Goal: Task Accomplishment & Management: Use online tool/utility

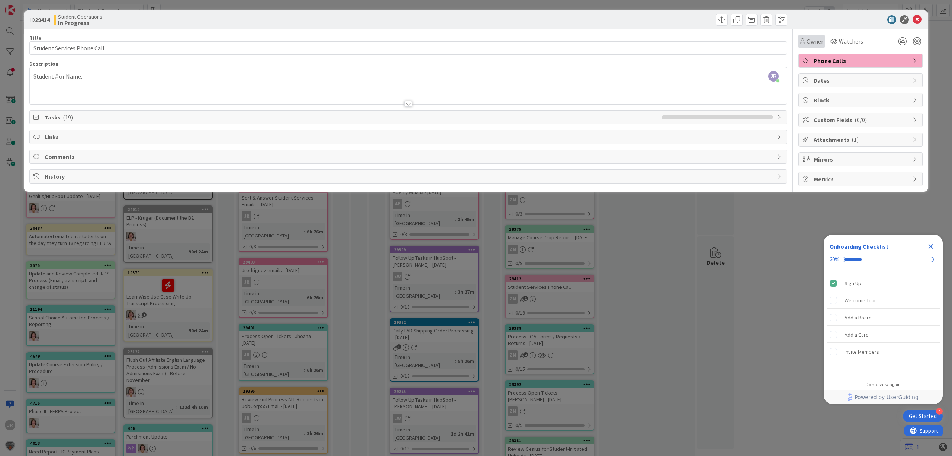
click at [799, 36] on div "Owner" at bounding box center [812, 41] width 26 height 13
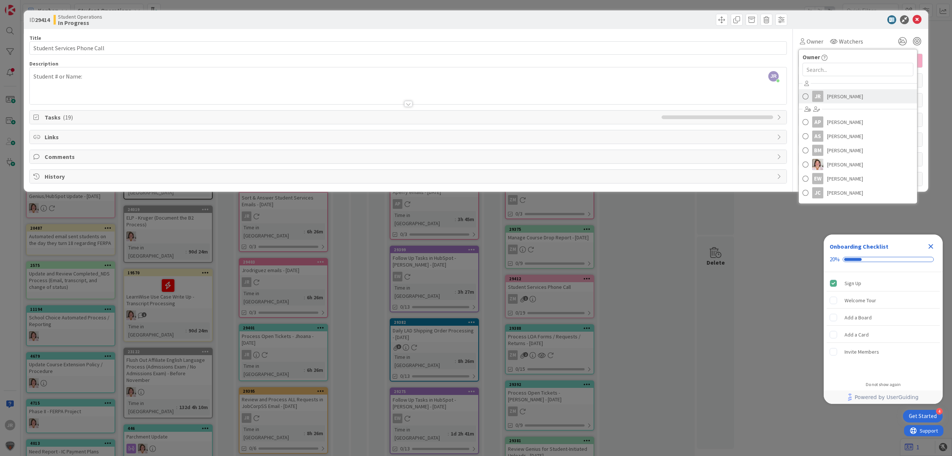
click at [825, 97] on link "JR Jhoana Rodriguez" at bounding box center [858, 96] width 118 height 14
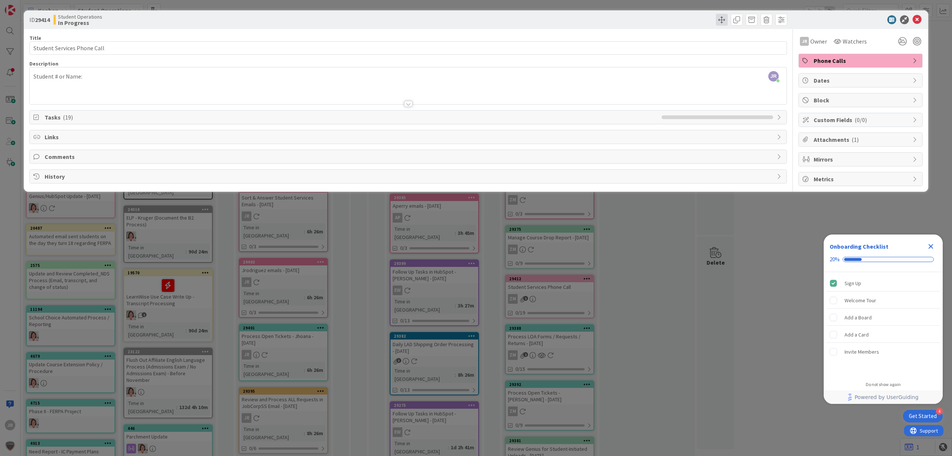
click at [723, 22] on span at bounding box center [722, 20] width 12 height 12
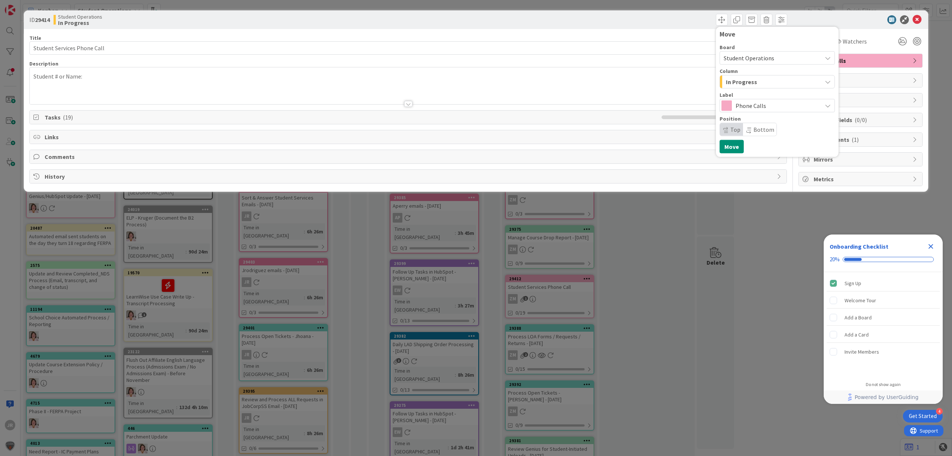
click at [748, 80] on span "In Progress" at bounding box center [741, 82] width 31 height 10
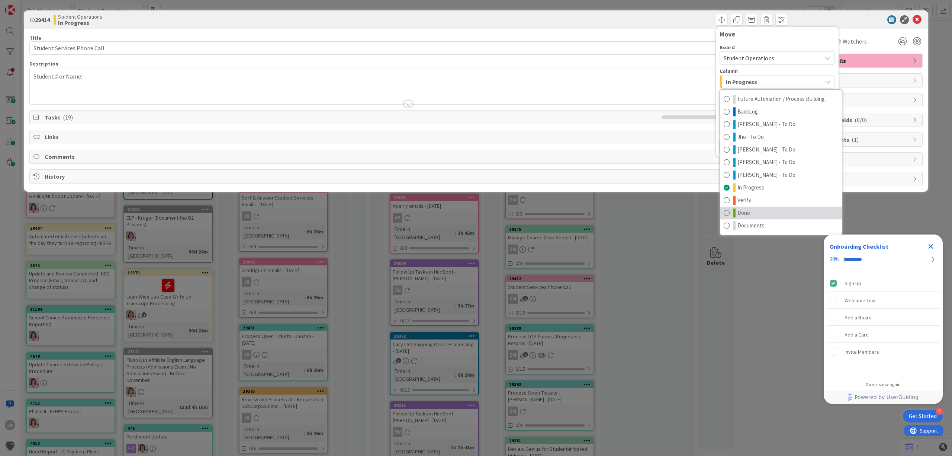
click at [749, 210] on span "Done" at bounding box center [744, 212] width 13 height 9
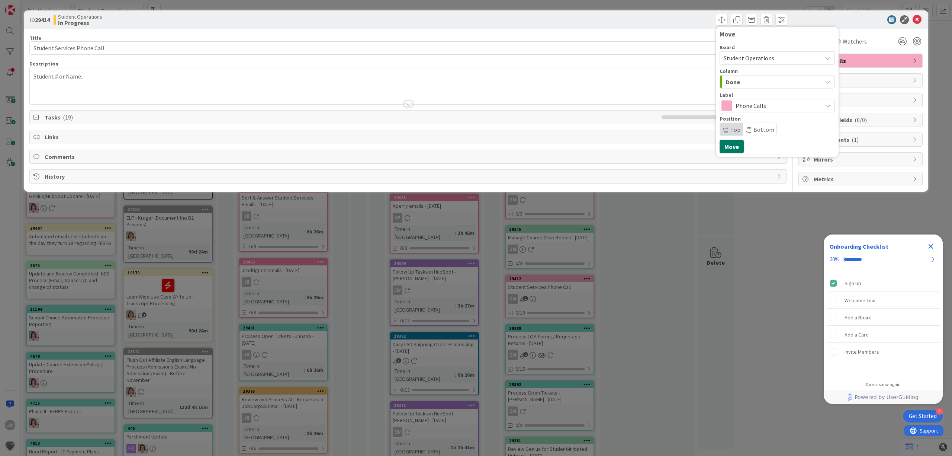
click at [734, 149] on button "Move" at bounding box center [732, 146] width 24 height 13
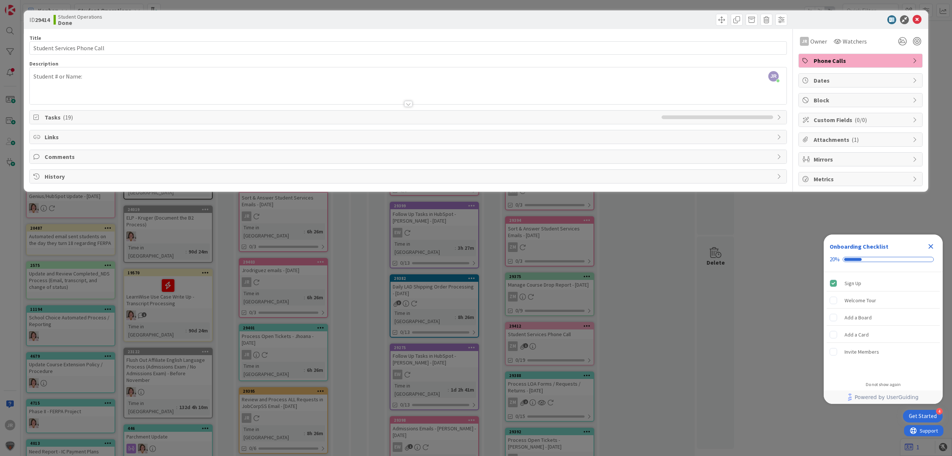
click at [648, 4] on div "ID 29414 Student Operations Done Move Move Title 27 / 128 Student Services Phon…" at bounding box center [476, 228] width 952 height 456
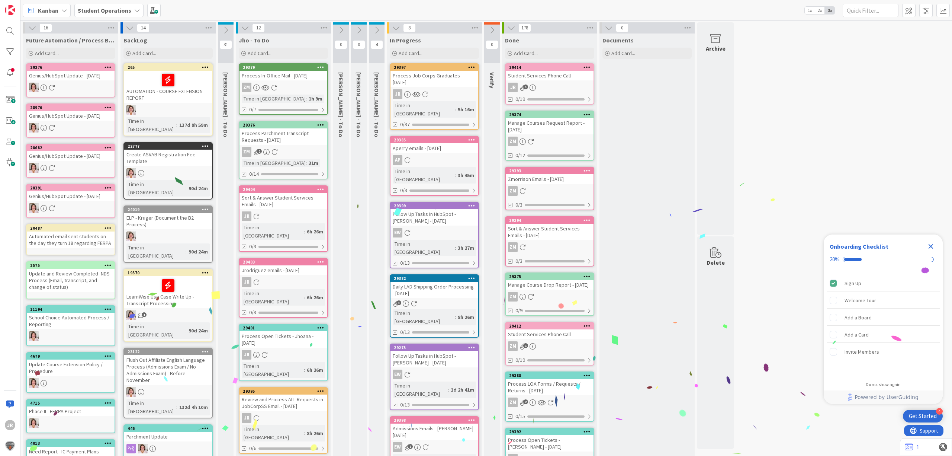
click at [427, 77] on div "Process Job Corps Graduates - 10/09/2025" at bounding box center [435, 79] width 88 height 16
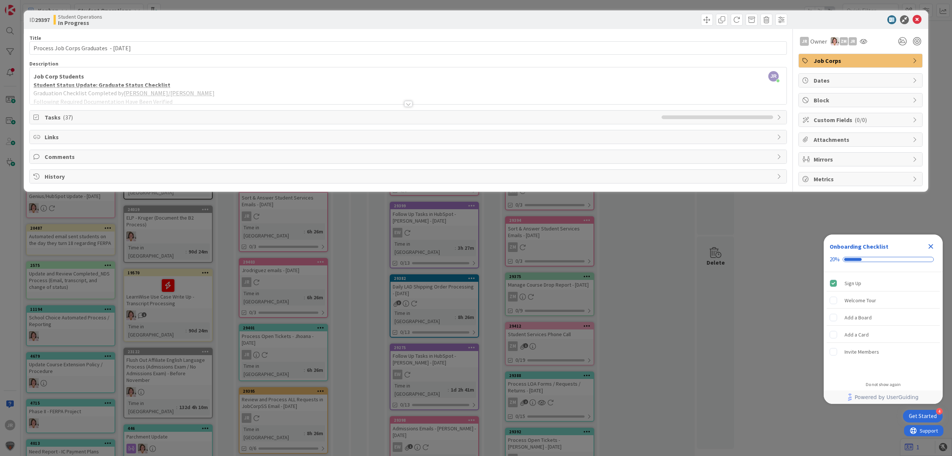
click at [54, 118] on span "Tasks ( 37 )" at bounding box center [351, 117] width 613 height 9
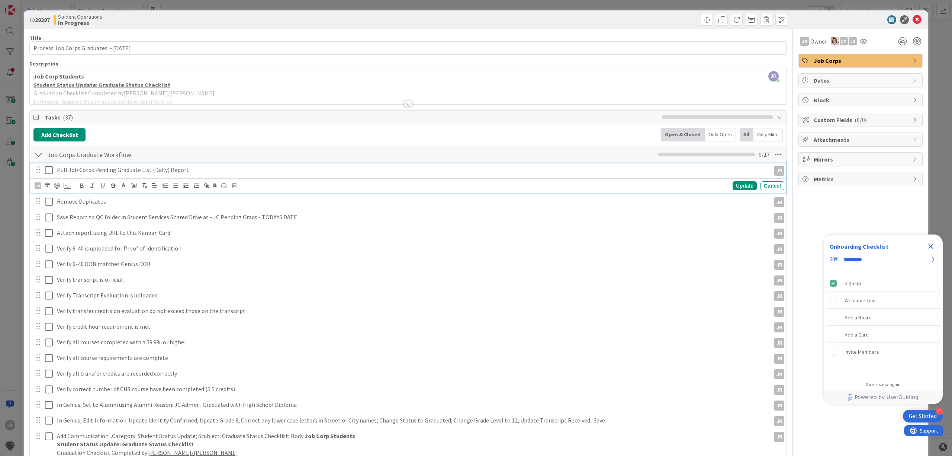
click at [50, 170] on icon at bounding box center [49, 170] width 8 height 9
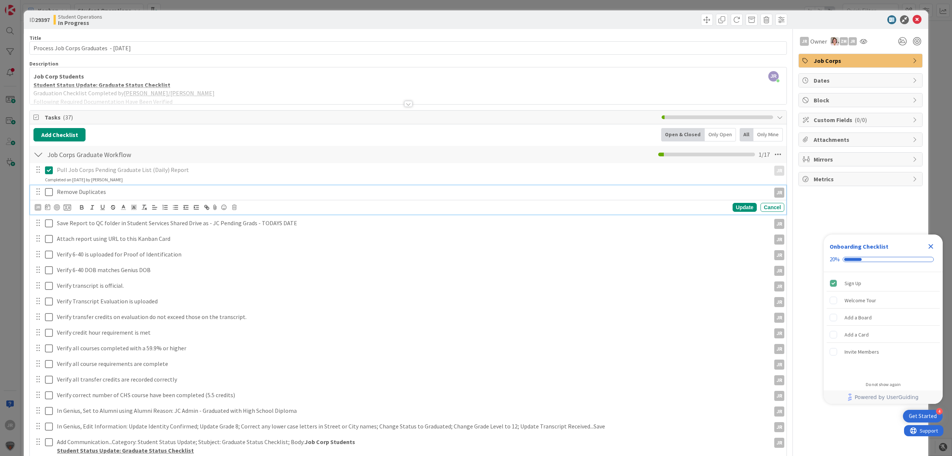
click at [48, 192] on icon at bounding box center [49, 191] width 8 height 9
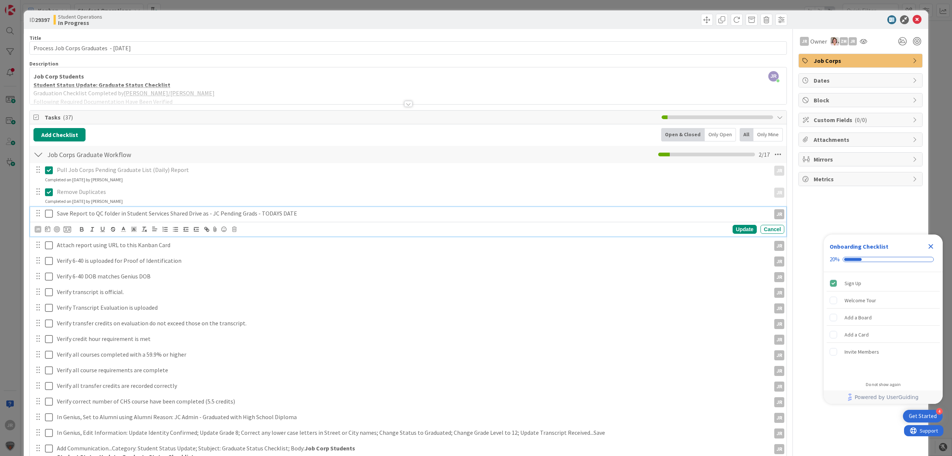
click at [48, 216] on icon at bounding box center [49, 213] width 8 height 9
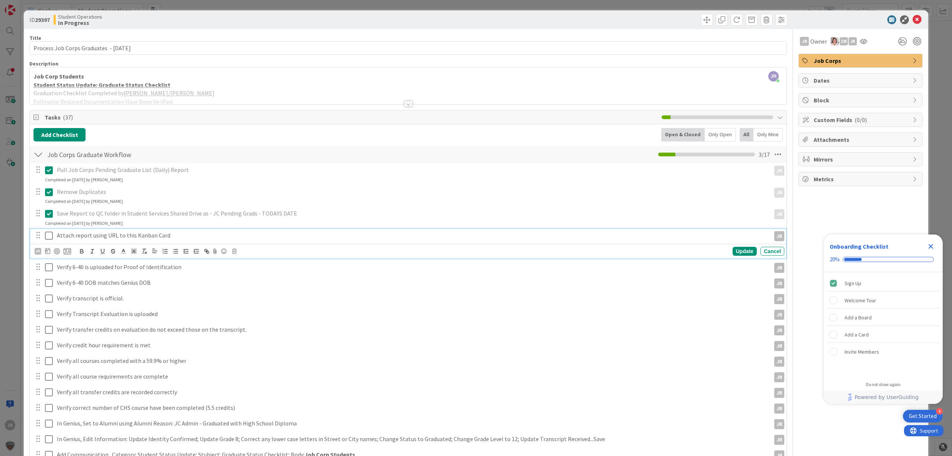
click at [48, 237] on icon at bounding box center [49, 235] width 8 height 9
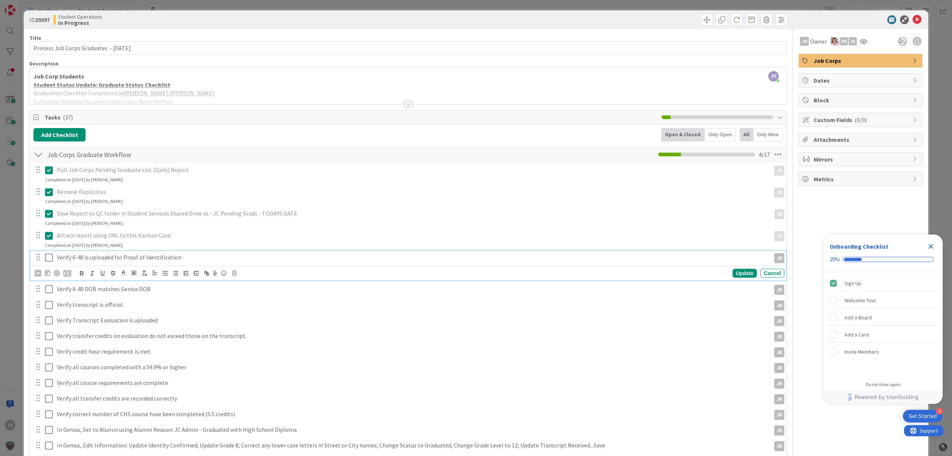
click at [51, 256] on icon at bounding box center [49, 257] width 8 height 9
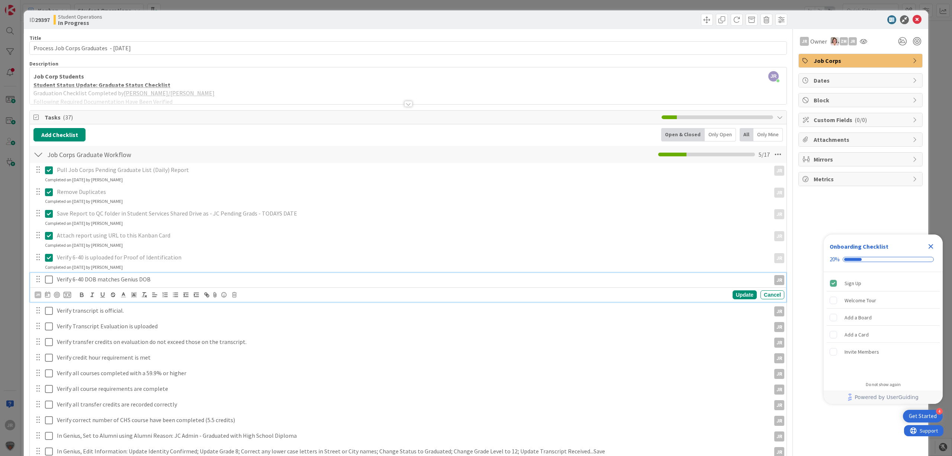
drag, startPoint x: 47, startPoint y: 274, endPoint x: 48, endPoint y: 285, distance: 10.8
click at [47, 275] on button at bounding box center [49, 279] width 9 height 12
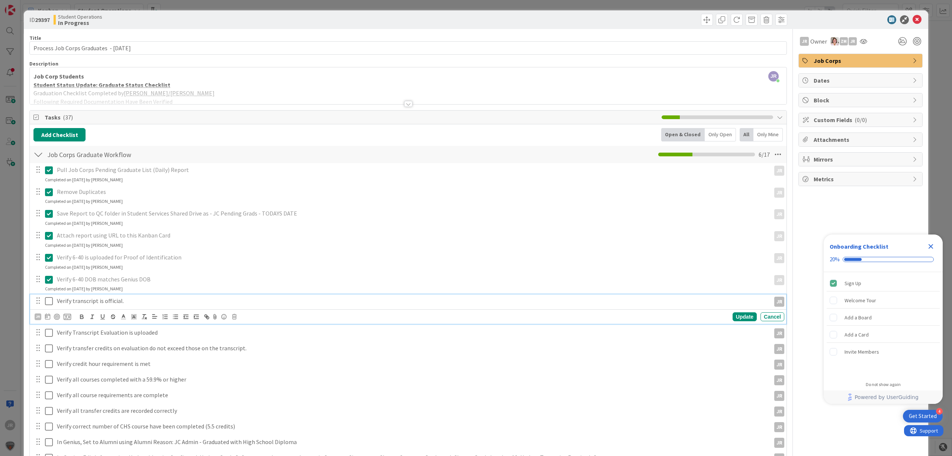
click at [50, 303] on icon at bounding box center [49, 300] width 8 height 9
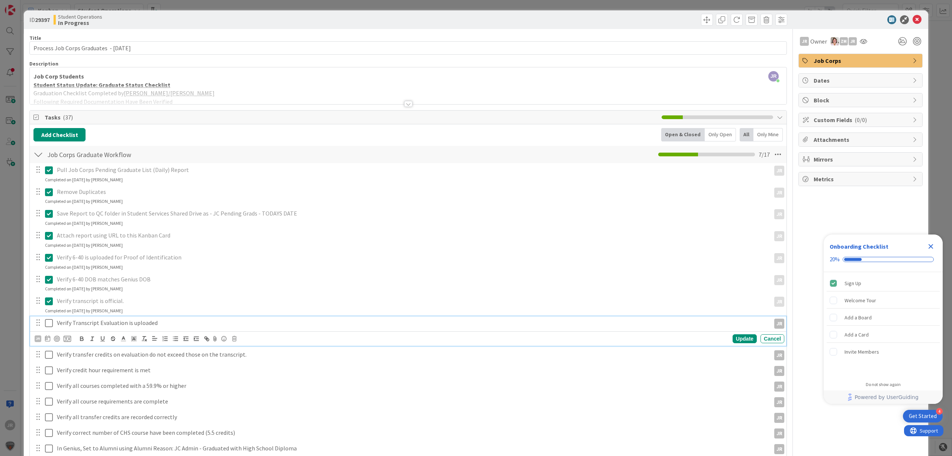
click at [48, 326] on icon at bounding box center [49, 322] width 8 height 9
click at [48, 346] on icon at bounding box center [49, 344] width 8 height 9
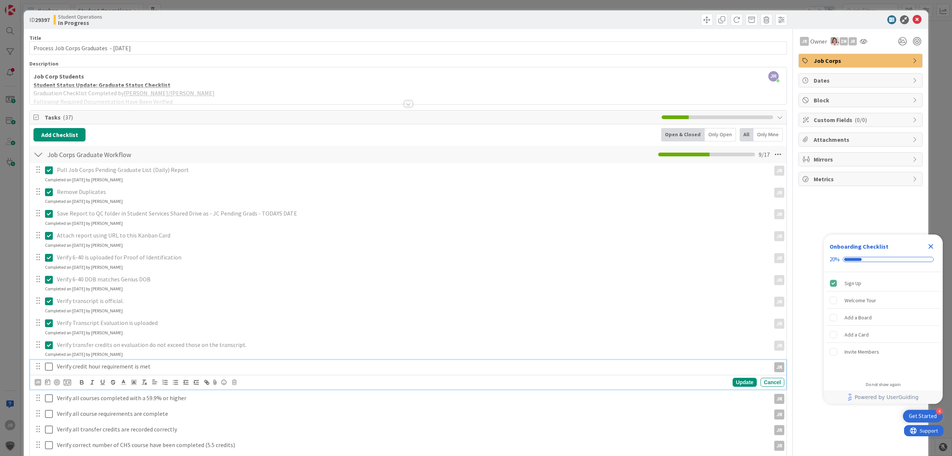
click at [48, 365] on icon at bounding box center [49, 366] width 8 height 9
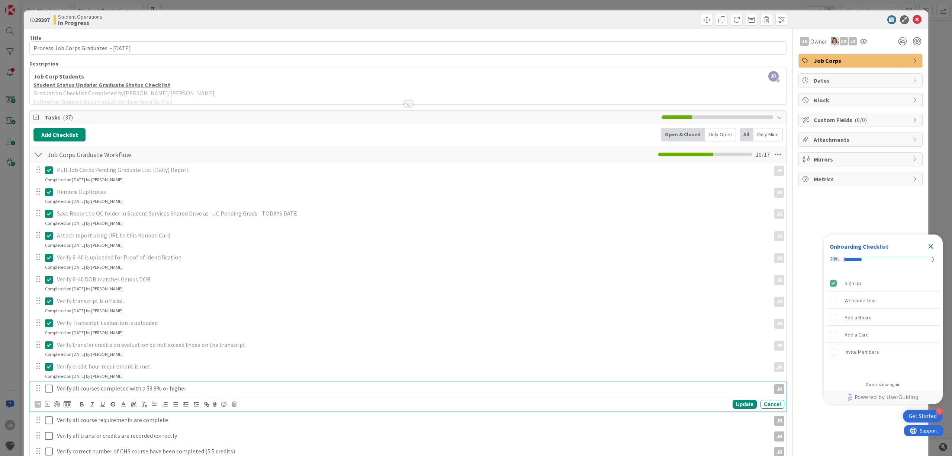
click at [51, 389] on icon at bounding box center [49, 388] width 8 height 9
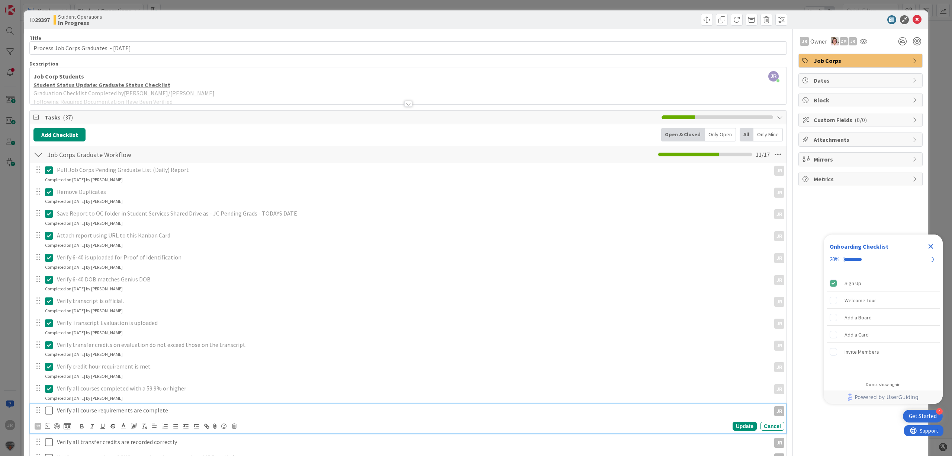
click at [51, 408] on icon at bounding box center [49, 410] width 8 height 9
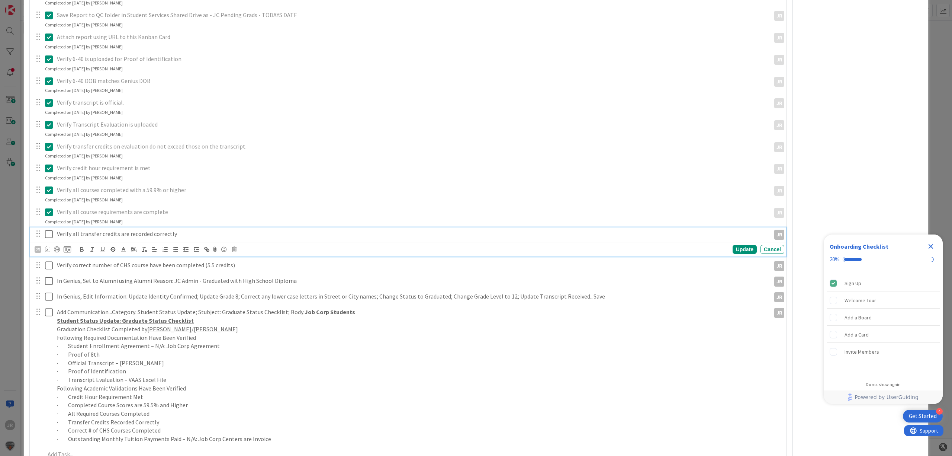
click at [48, 234] on icon at bounding box center [49, 233] width 8 height 9
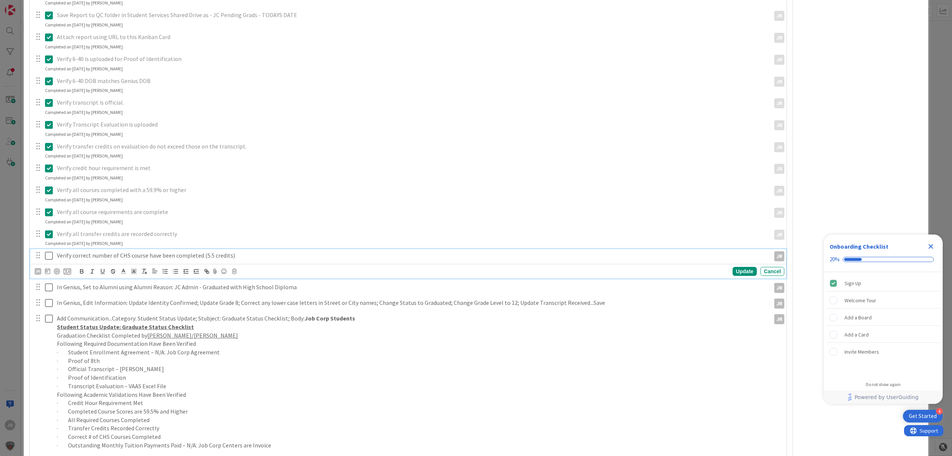
click at [51, 254] on icon at bounding box center [49, 255] width 8 height 9
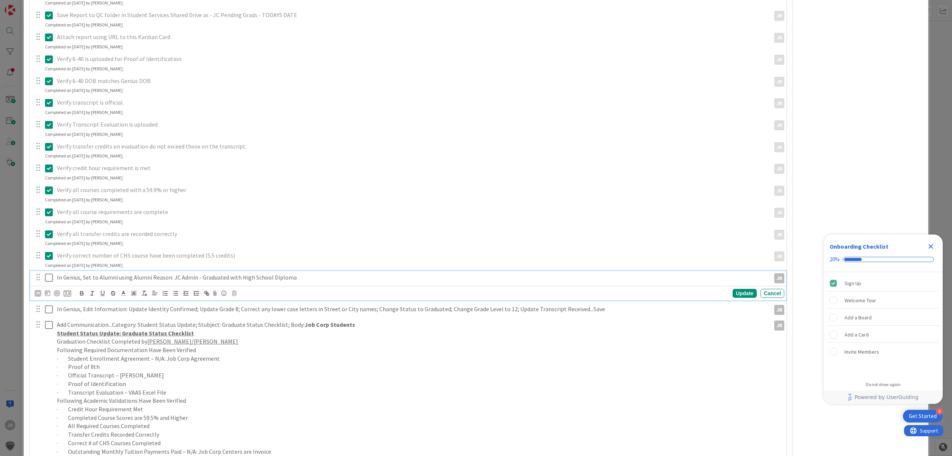
click at [51, 280] on icon at bounding box center [49, 277] width 8 height 9
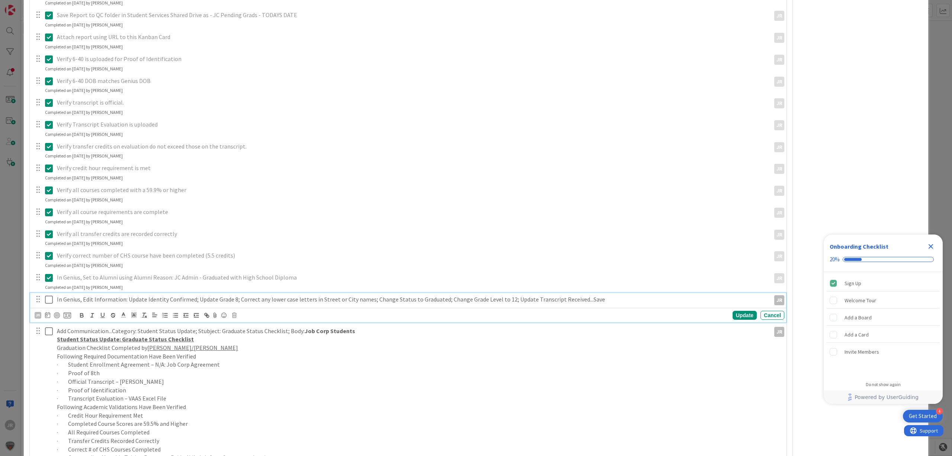
click at [51, 295] on icon at bounding box center [49, 299] width 8 height 9
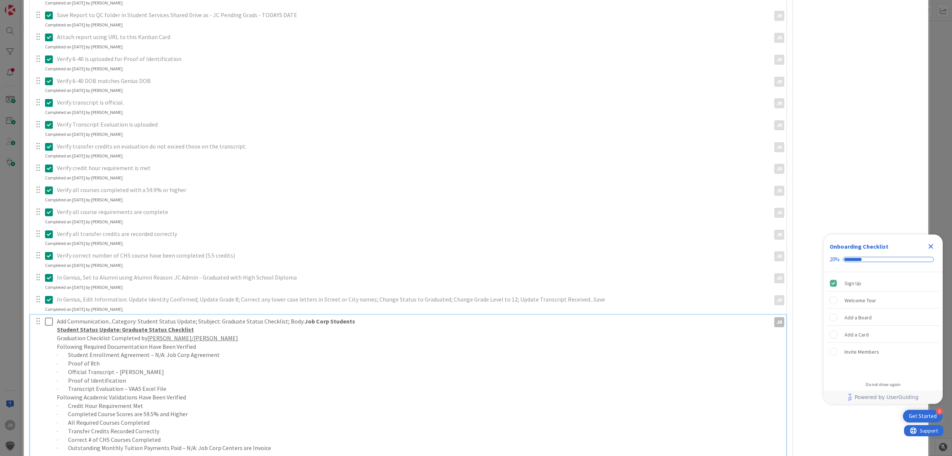
click at [49, 326] on icon at bounding box center [49, 321] width 8 height 9
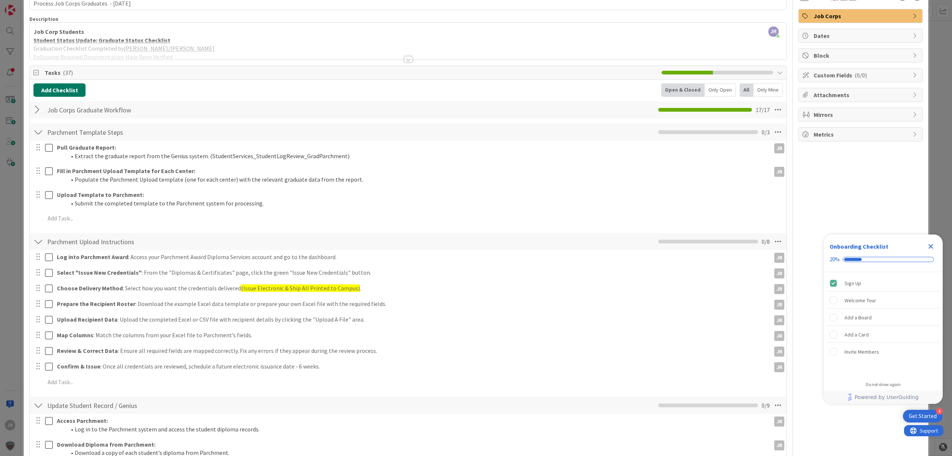
scroll to position [0, 0]
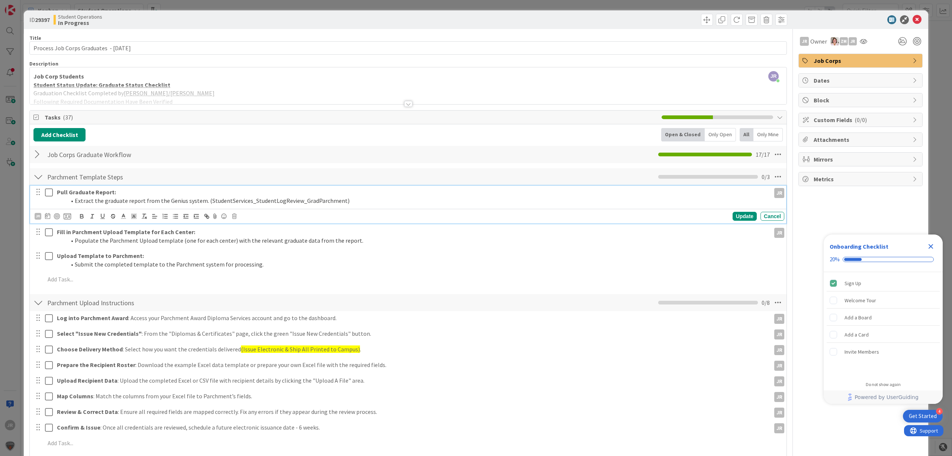
click at [48, 196] on icon at bounding box center [49, 192] width 8 height 9
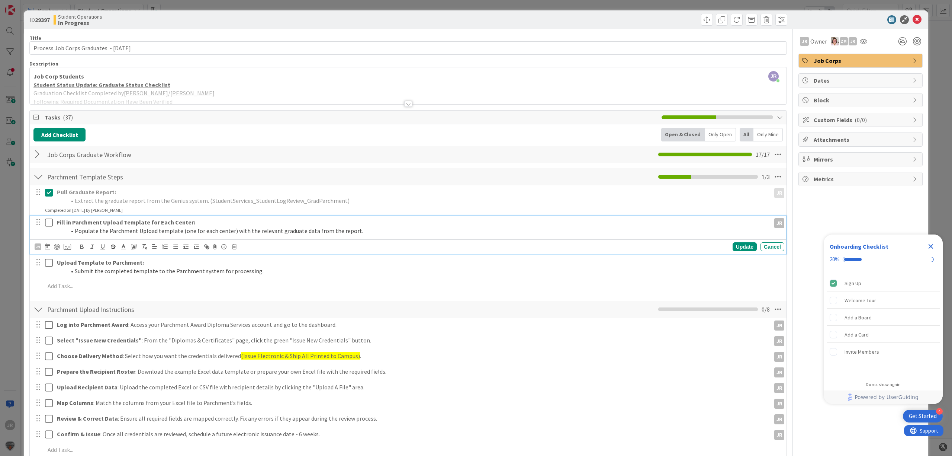
click at [48, 221] on icon at bounding box center [49, 222] width 8 height 9
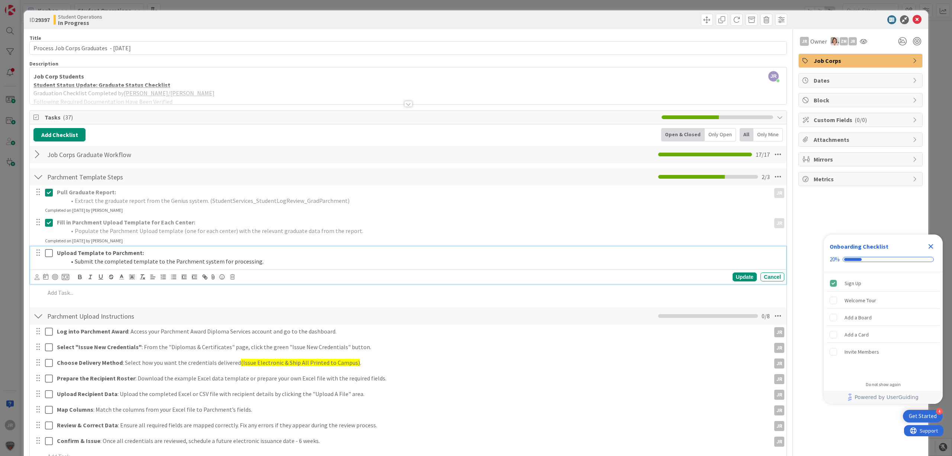
click at [49, 253] on icon at bounding box center [49, 252] width 8 height 9
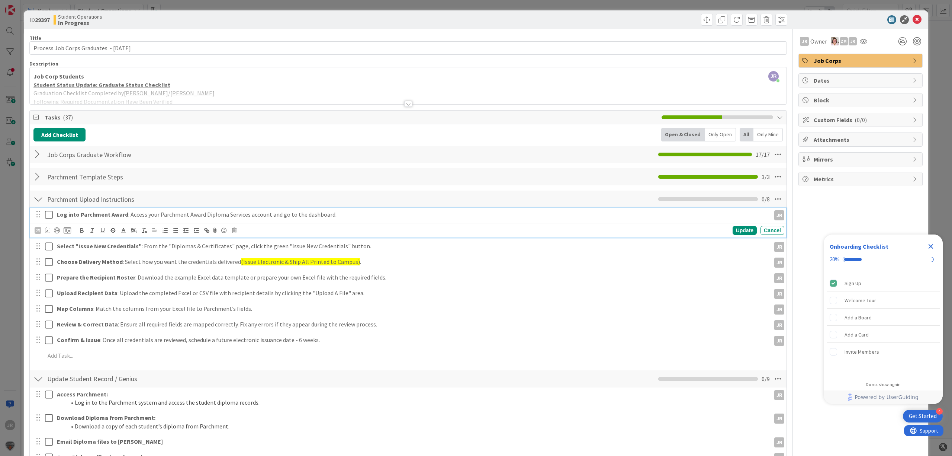
click at [52, 215] on icon at bounding box center [49, 214] width 8 height 9
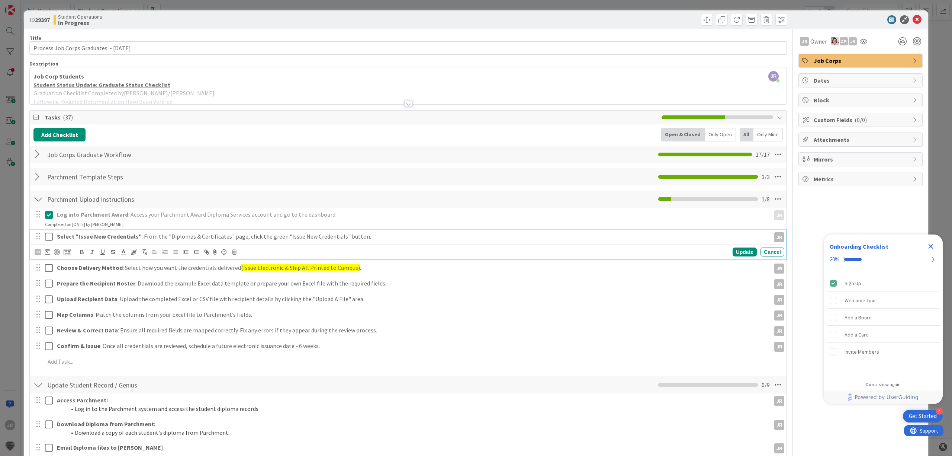
click at [51, 237] on icon at bounding box center [49, 236] width 8 height 9
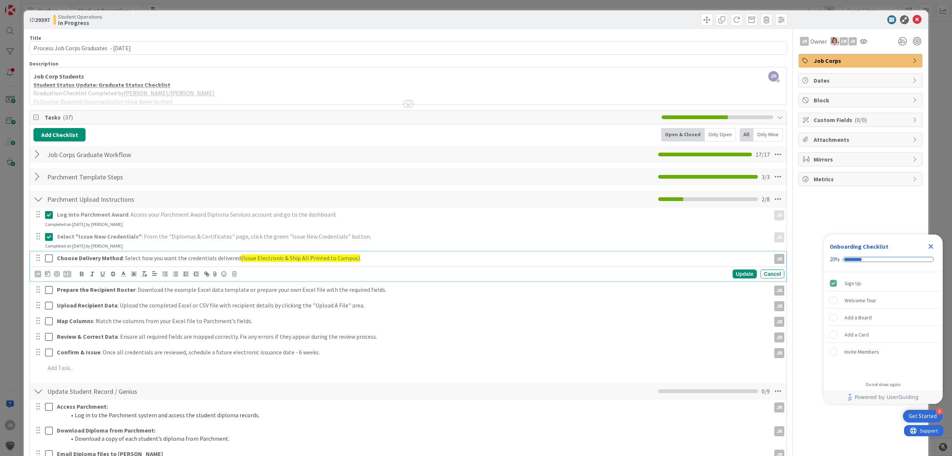
click at [50, 257] on icon at bounding box center [49, 258] width 8 height 9
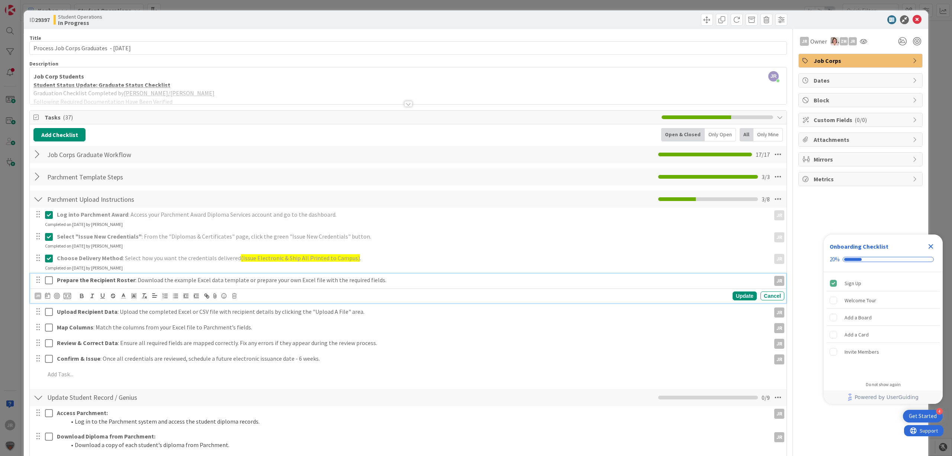
click at [48, 280] on icon at bounding box center [49, 280] width 8 height 9
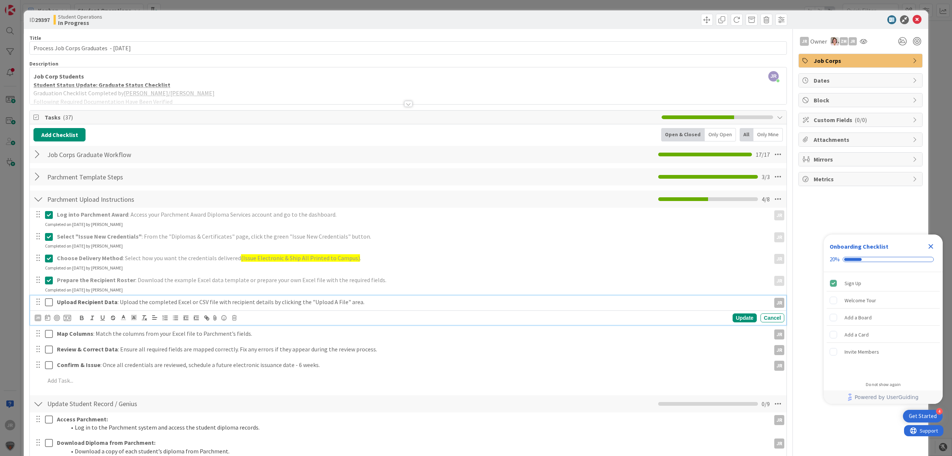
click at [51, 300] on icon at bounding box center [49, 302] width 8 height 9
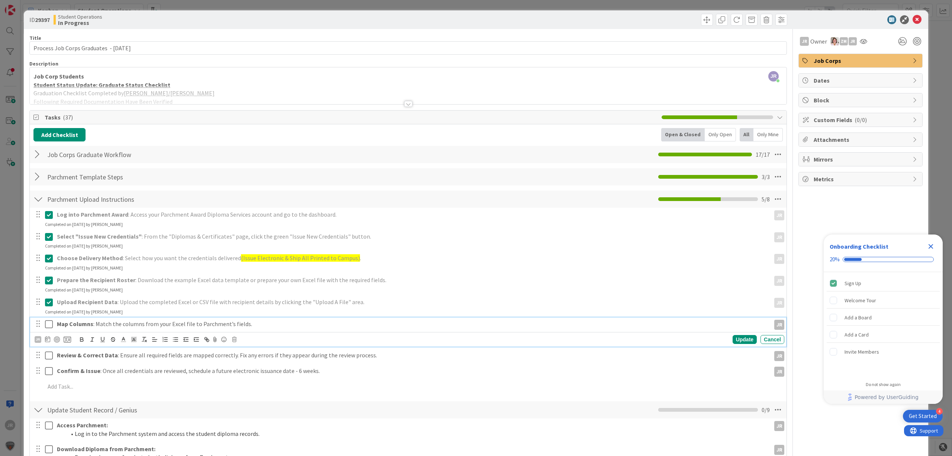
click at [48, 326] on icon at bounding box center [49, 323] width 8 height 9
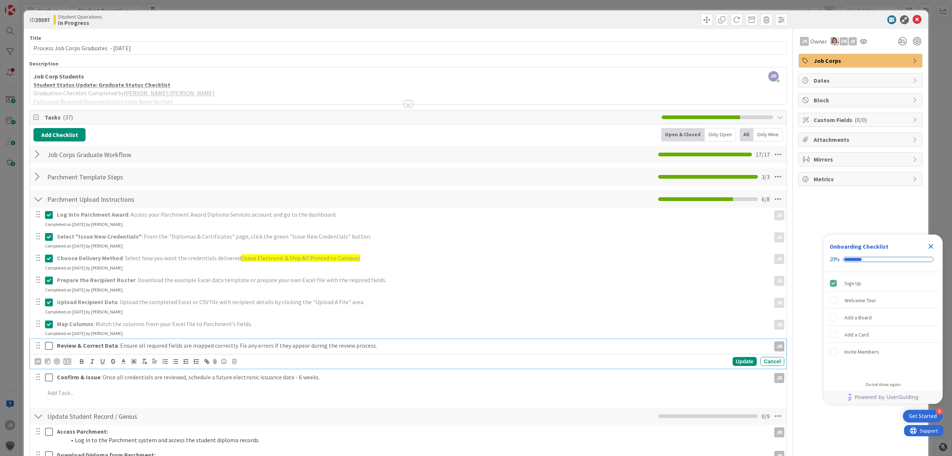
click at [50, 344] on icon at bounding box center [49, 345] width 8 height 9
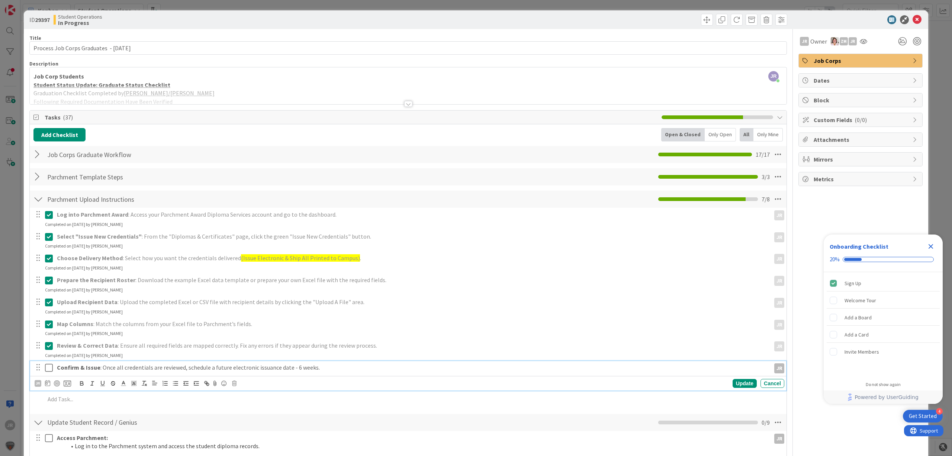
click at [50, 363] on icon at bounding box center [49, 367] width 8 height 9
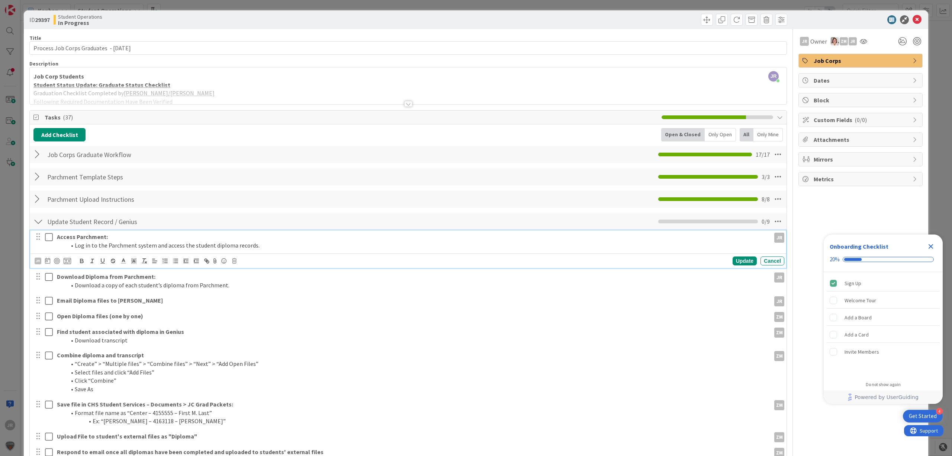
click at [48, 239] on icon at bounding box center [49, 236] width 8 height 9
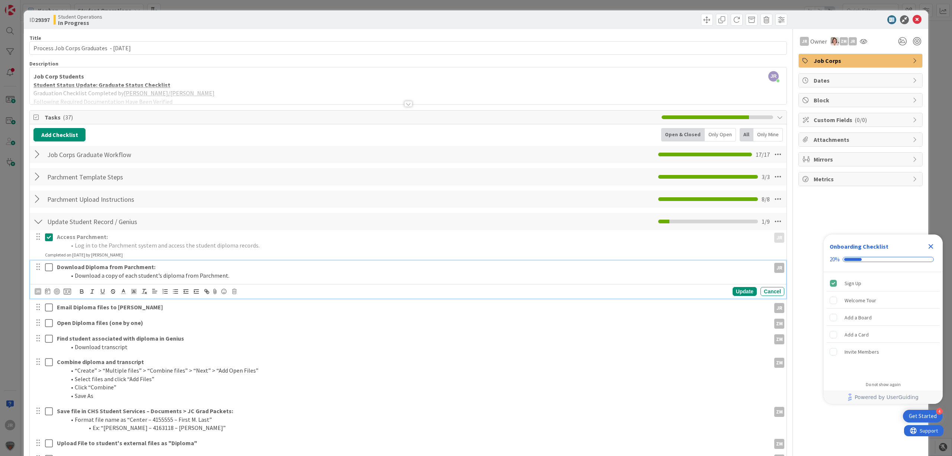
click at [48, 266] on icon at bounding box center [49, 267] width 8 height 9
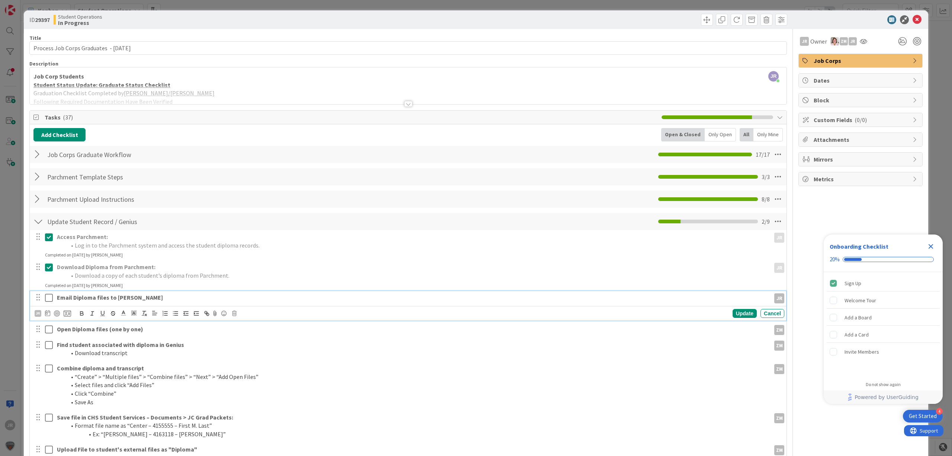
click at [49, 295] on icon at bounding box center [49, 297] width 8 height 9
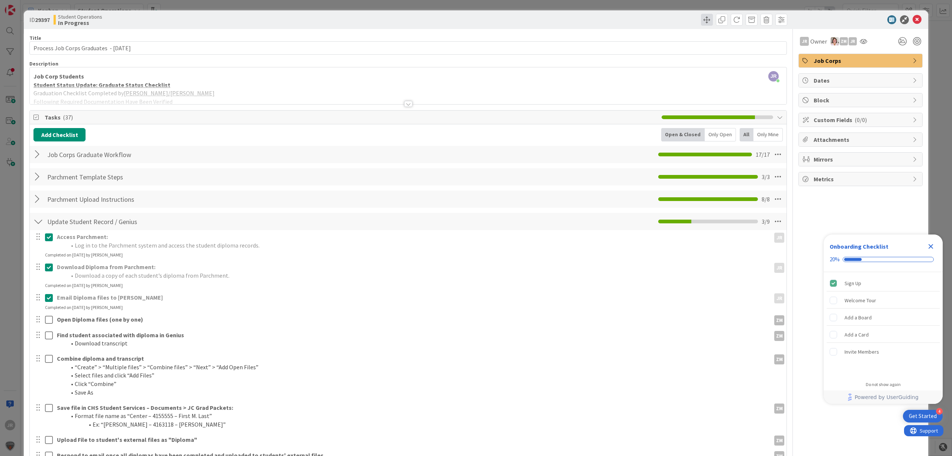
click at [702, 20] on span at bounding box center [707, 20] width 12 height 12
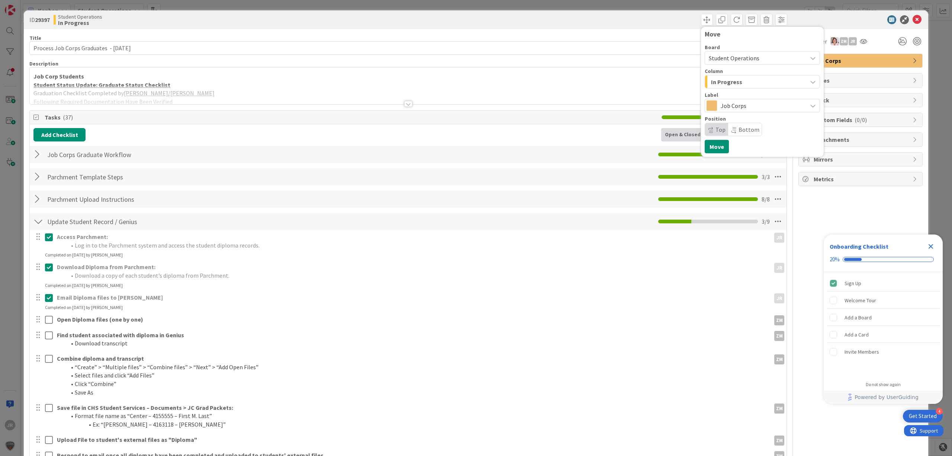
click at [724, 80] on span "In Progress" at bounding box center [726, 82] width 31 height 10
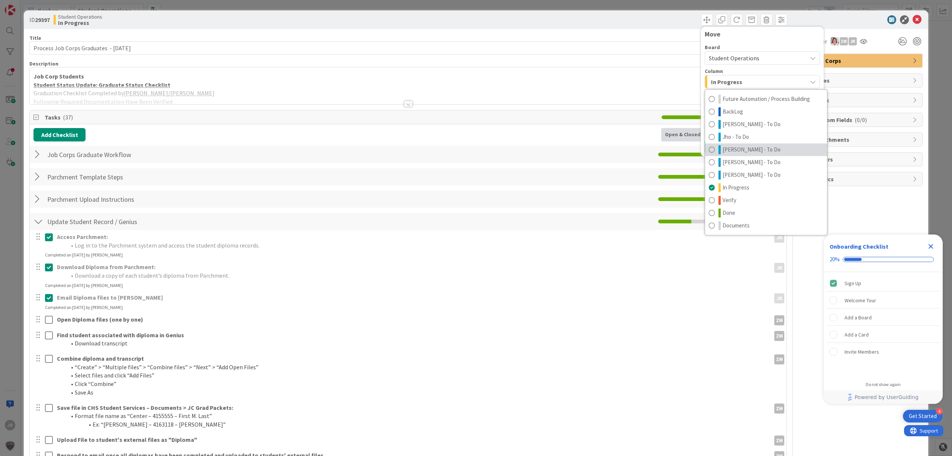
click at [730, 150] on span "[PERSON_NAME] - To Do" at bounding box center [752, 149] width 58 height 9
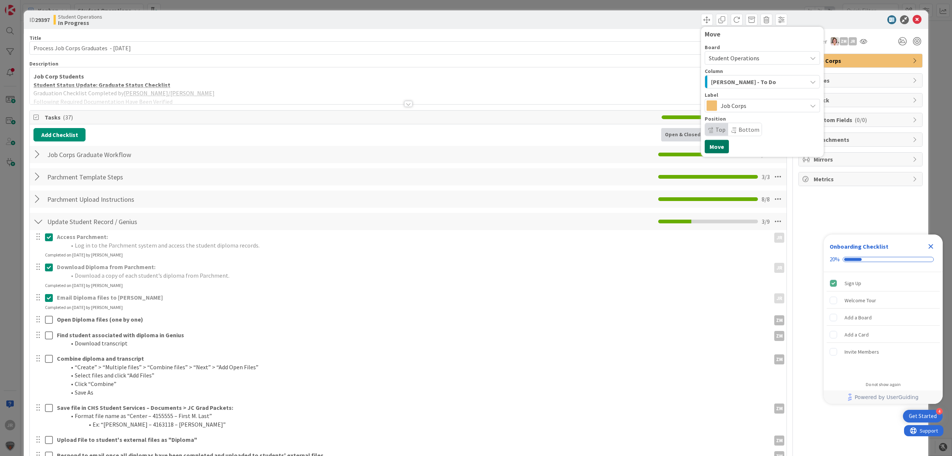
click at [714, 144] on button "Move" at bounding box center [717, 146] width 24 height 13
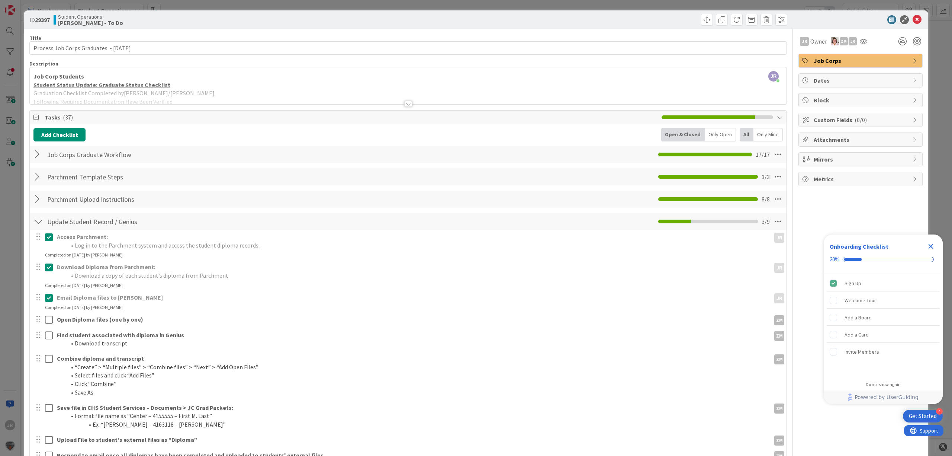
click at [631, 2] on div "ID 29397 Student Operations Zaida - To Do Move Move Title 41 / 128 Process Job …" at bounding box center [476, 228] width 952 height 456
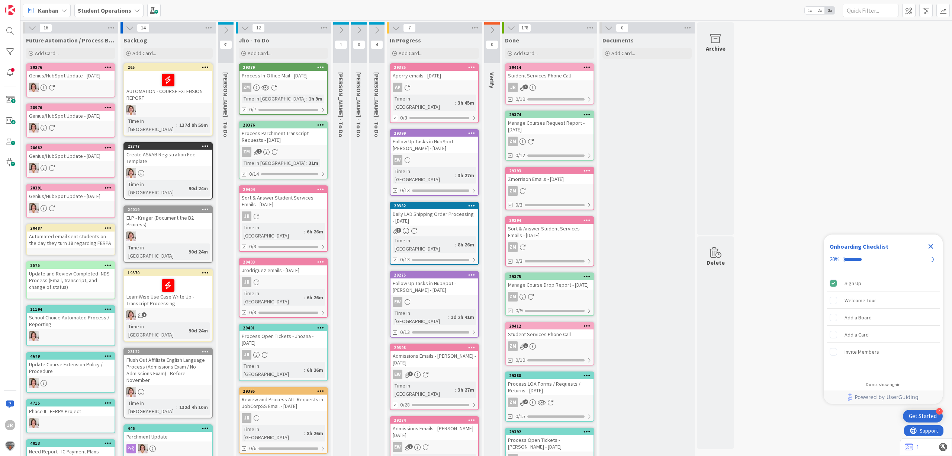
click at [346, 26] on button at bounding box center [341, 30] width 16 height 11
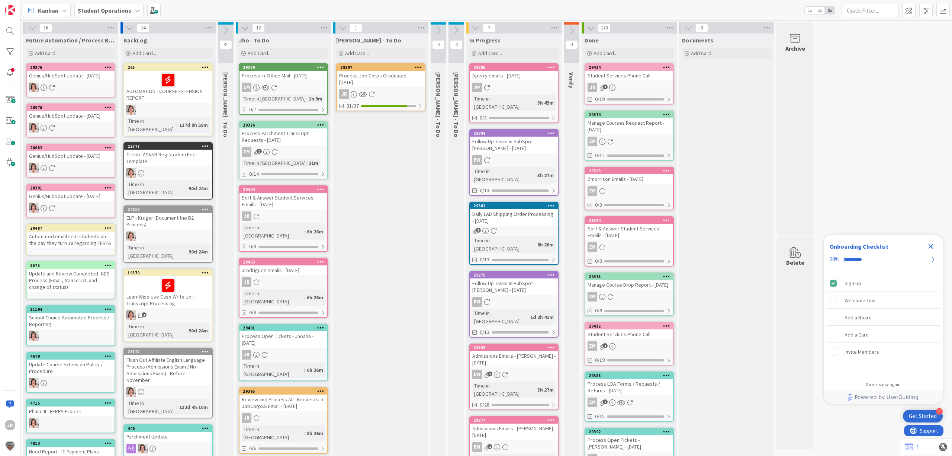
click at [401, 81] on div "Process Job Corps Graduates - 10/09/2025" at bounding box center [381, 79] width 88 height 16
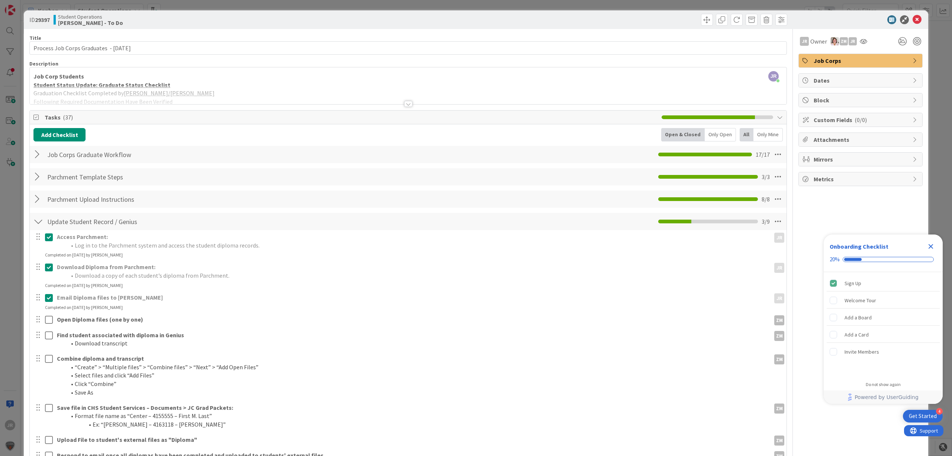
click at [712, 2] on div "ID 29397 Student Operations Zaida - To Do Title 41 / 128 Process Job Corps Grad…" at bounding box center [476, 228] width 952 height 456
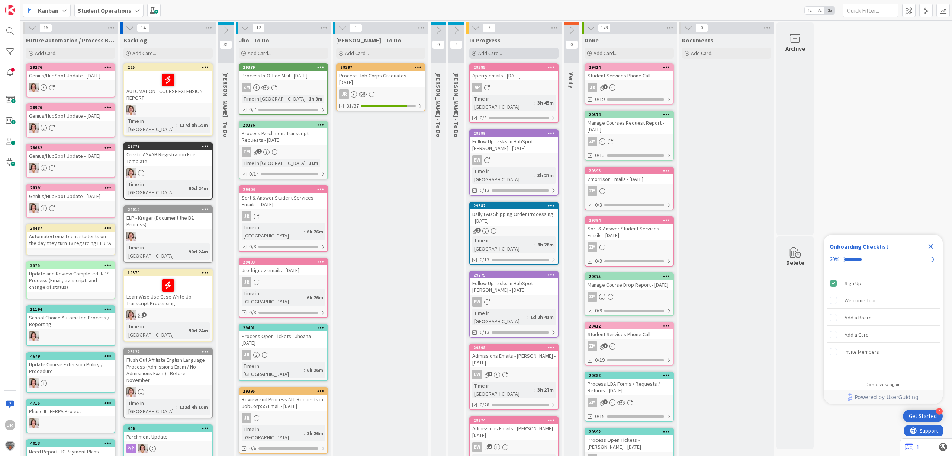
click at [498, 50] on span "Add Card..." at bounding box center [490, 53] width 24 height 7
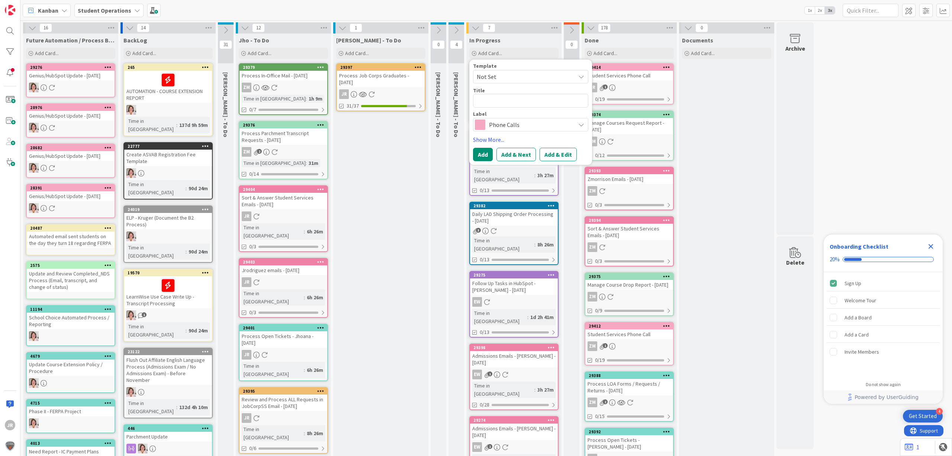
click at [502, 79] on span "Not Set" at bounding box center [523, 77] width 93 height 10
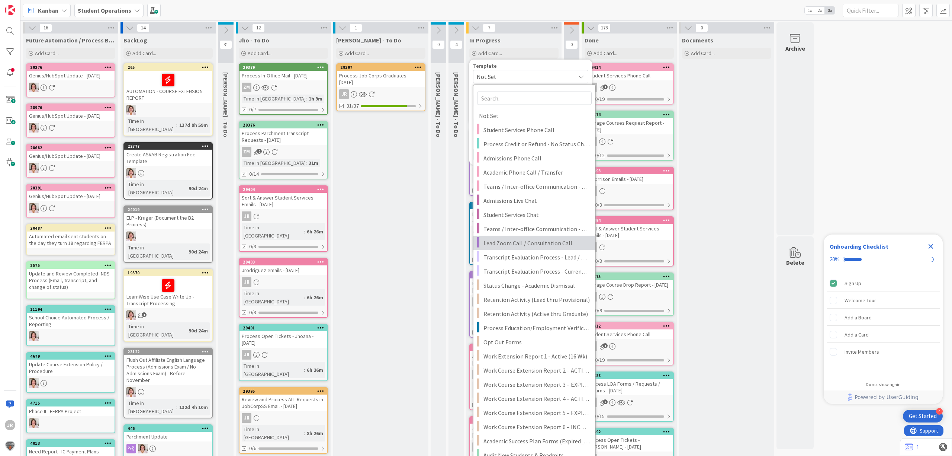
click at [529, 240] on span "Lead Zoom Call / Consultation Call" at bounding box center [537, 243] width 106 height 10
type textarea "x"
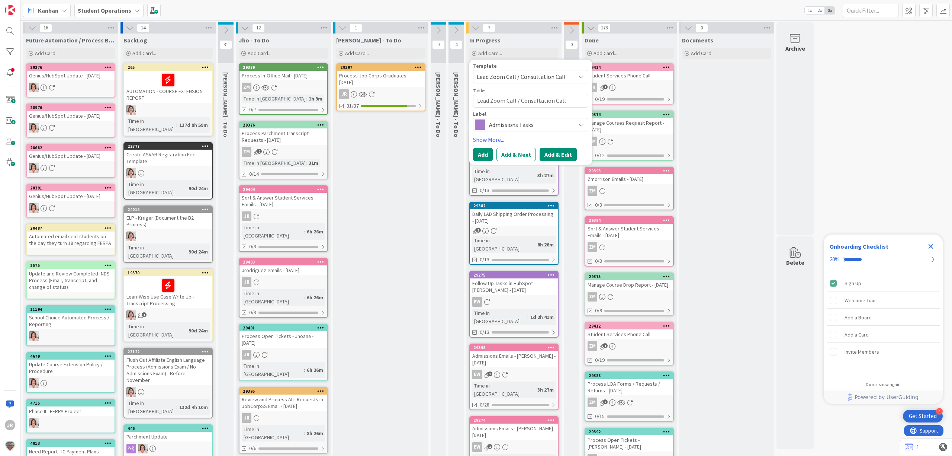
click at [563, 156] on button "Add & Edit" at bounding box center [558, 154] width 37 height 13
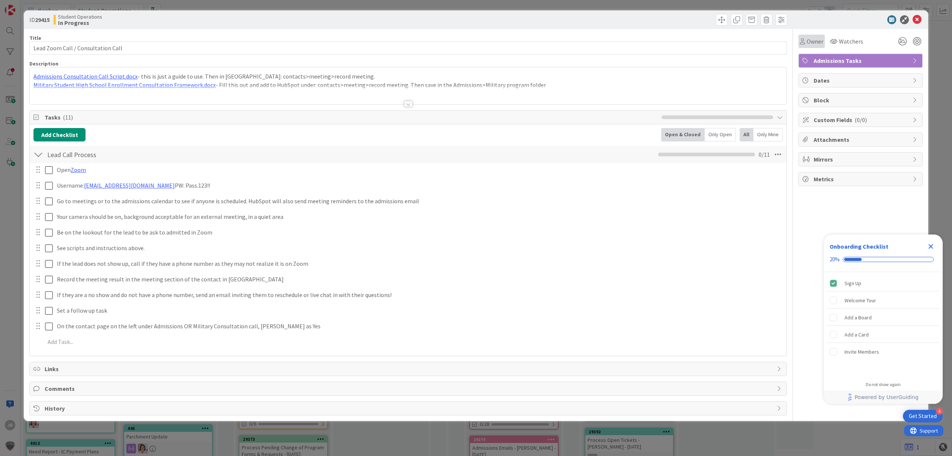
click at [813, 44] on span "Owner" at bounding box center [815, 41] width 17 height 9
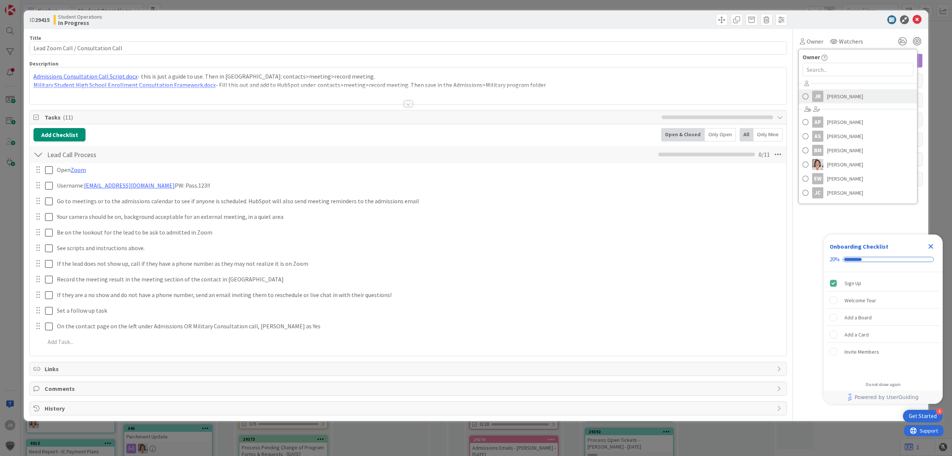
click at [819, 95] on div "JR" at bounding box center [817, 96] width 11 height 11
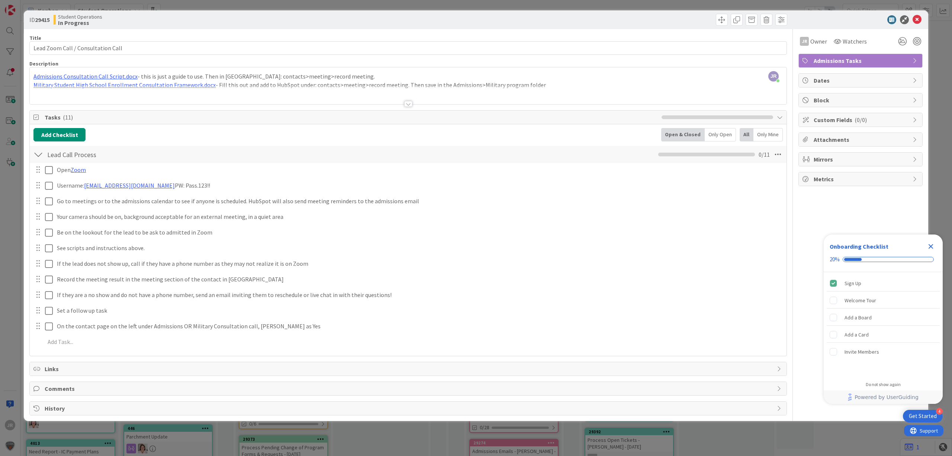
click at [832, 59] on span "Admissions Tasks" at bounding box center [861, 60] width 95 height 9
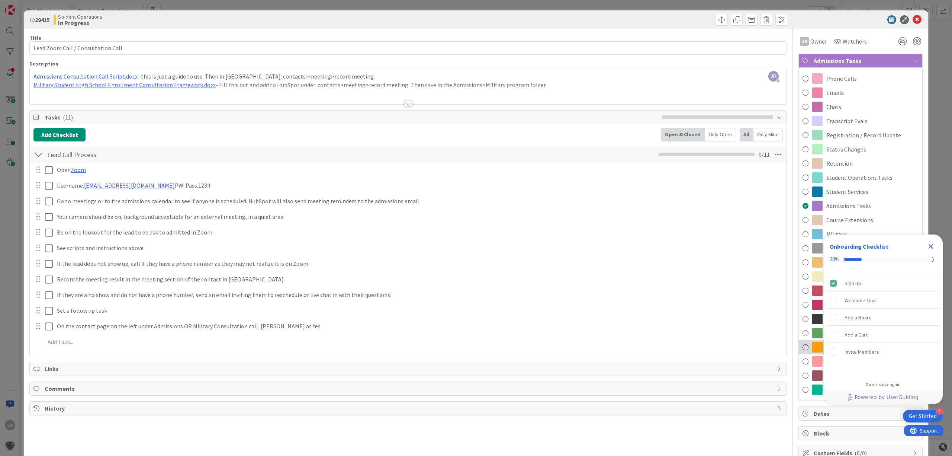
click at [812, 343] on span at bounding box center [817, 347] width 10 height 10
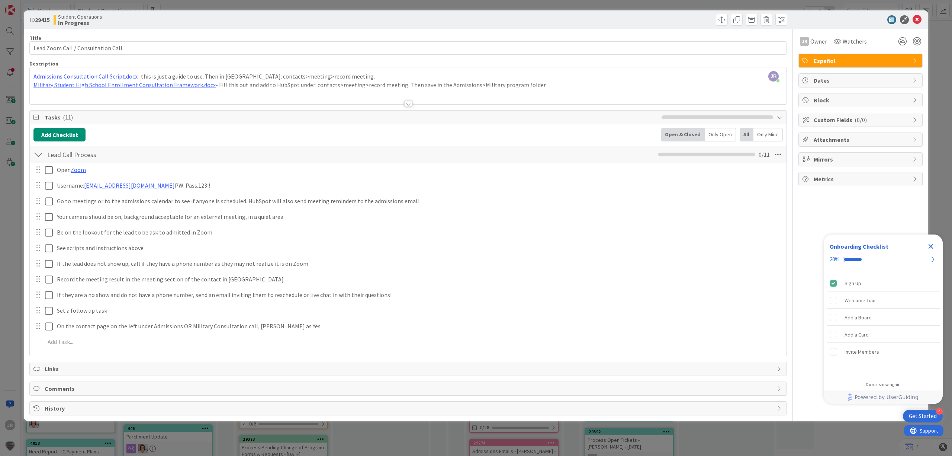
click at [540, 3] on div "ID 29415 Student Operations In Progress Title 34 / 128 Lead Zoom Call / Consult…" at bounding box center [476, 228] width 952 height 456
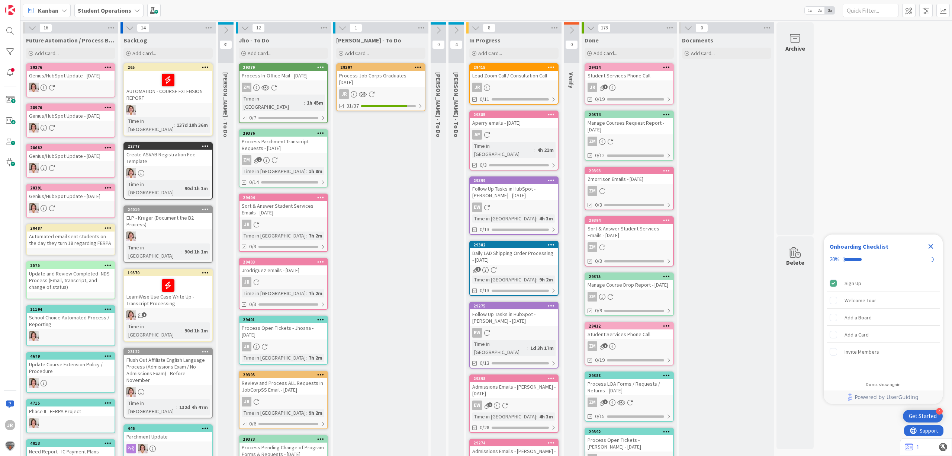
click at [344, 30] on icon at bounding box center [342, 28] width 8 height 8
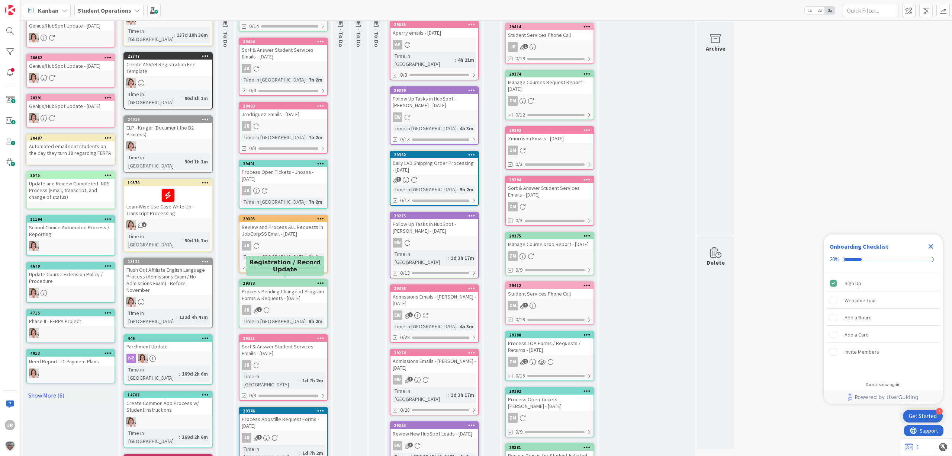
scroll to position [99, 0]
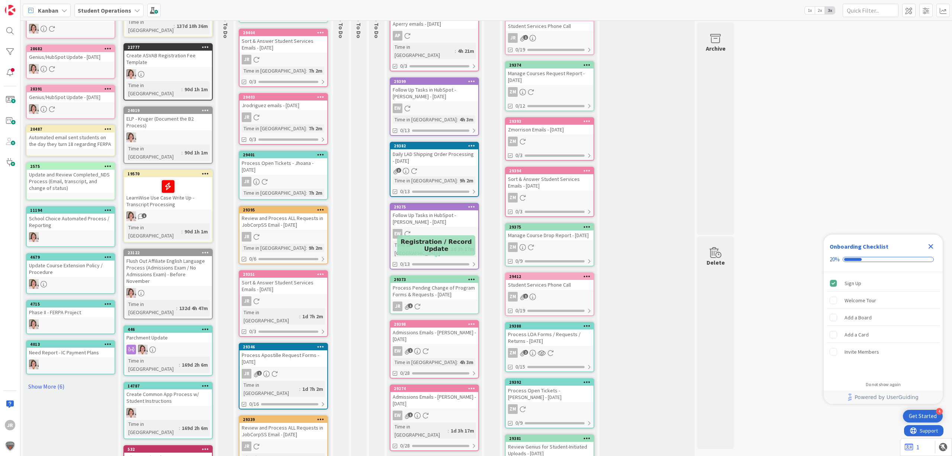
click at [427, 276] on div "29373" at bounding box center [435, 279] width 88 height 7
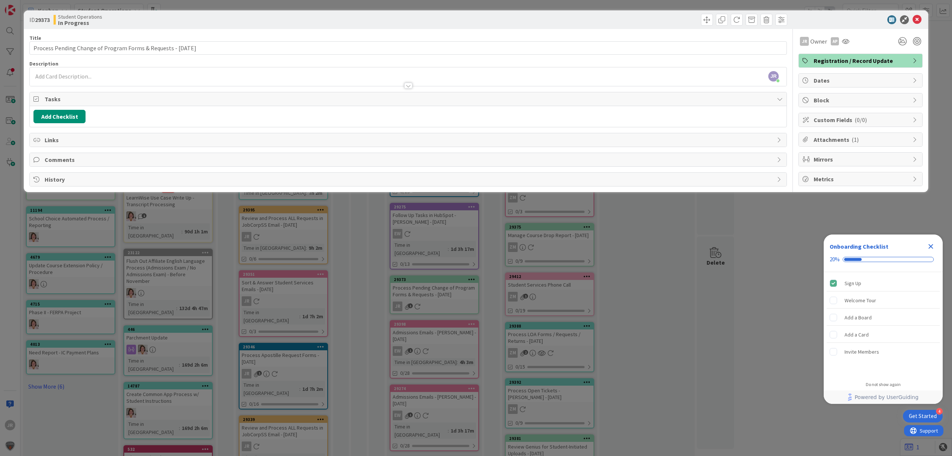
click at [854, 142] on span "( 1 )" at bounding box center [855, 139] width 7 height 7
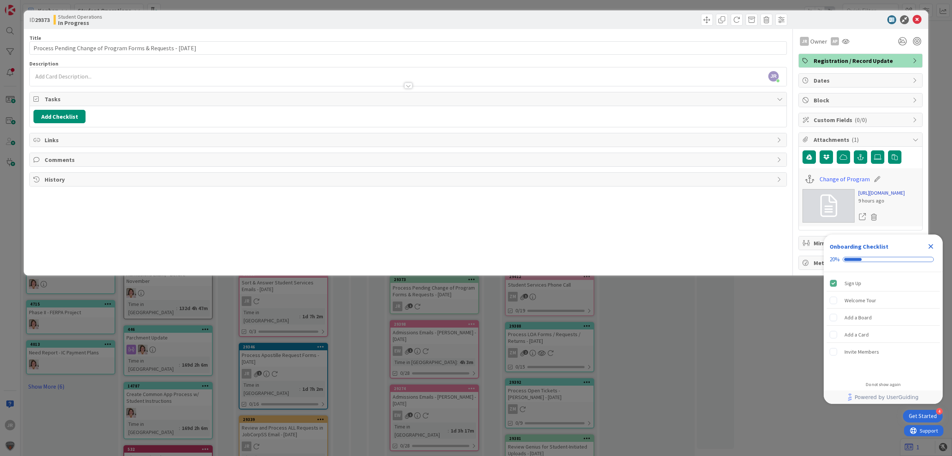
click at [869, 197] on link "https://forms.office.com/Pages/DesignPageV2.aspx?prevorigin=shell&origin=NeoPor…" at bounding box center [881, 193] width 46 height 8
click at [702, 20] on span at bounding box center [707, 20] width 12 height 12
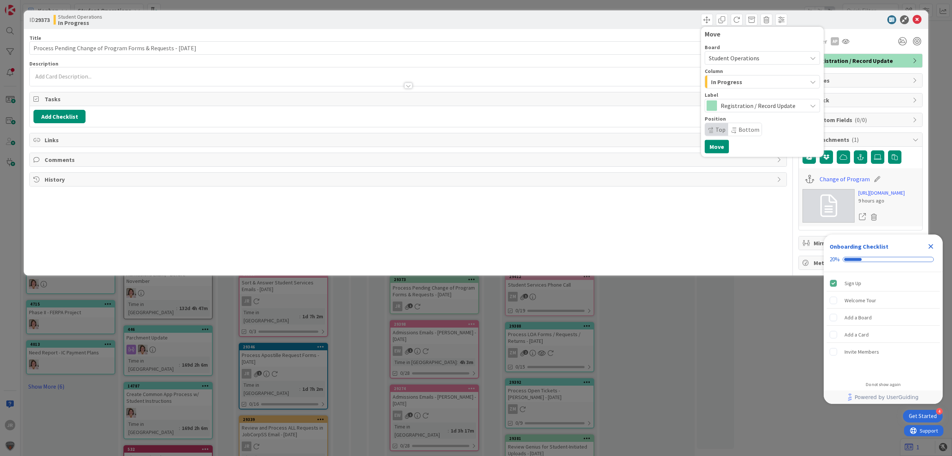
click at [719, 78] on span "In Progress" at bounding box center [726, 82] width 31 height 10
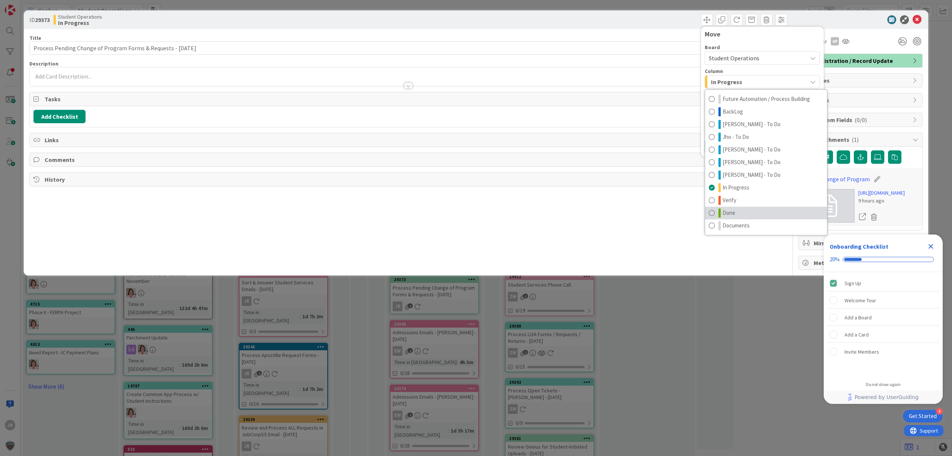
click at [726, 216] on span "Done" at bounding box center [729, 212] width 13 height 9
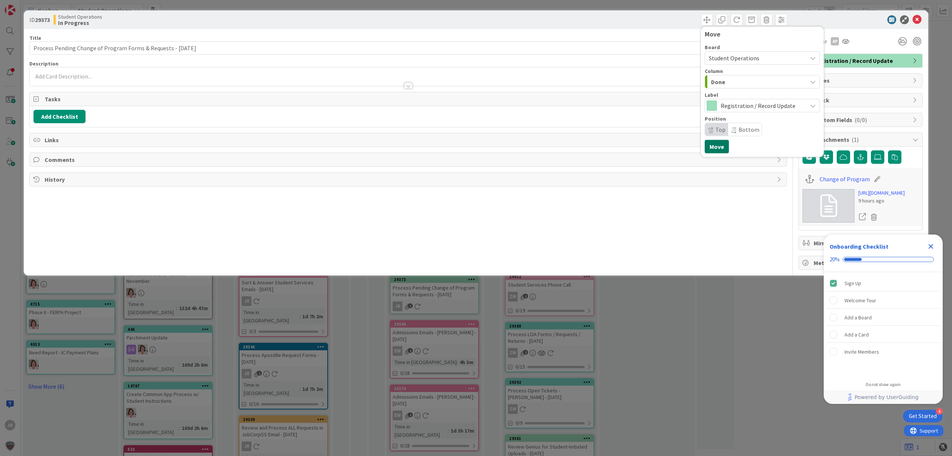
click at [713, 149] on button "Move" at bounding box center [717, 146] width 24 height 13
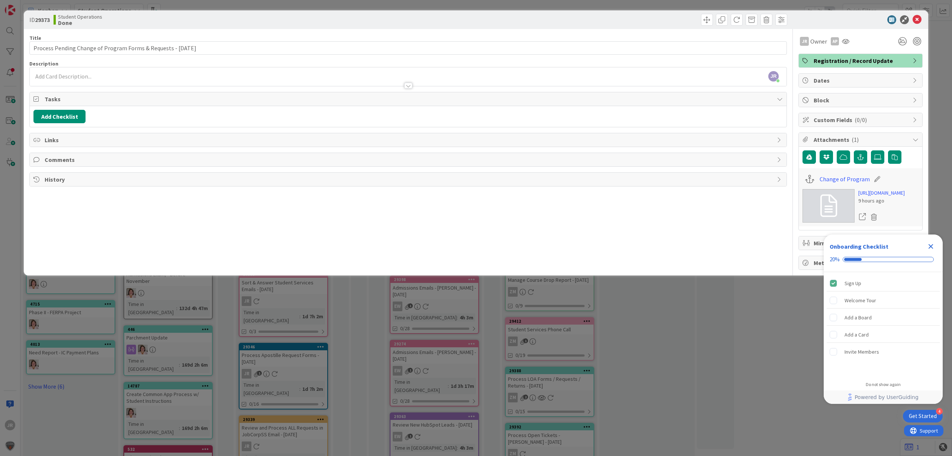
click at [568, 2] on div "ID 29373 Student Operations Done Move Move Title 63 / 128 Process Pending Chang…" at bounding box center [476, 228] width 952 height 456
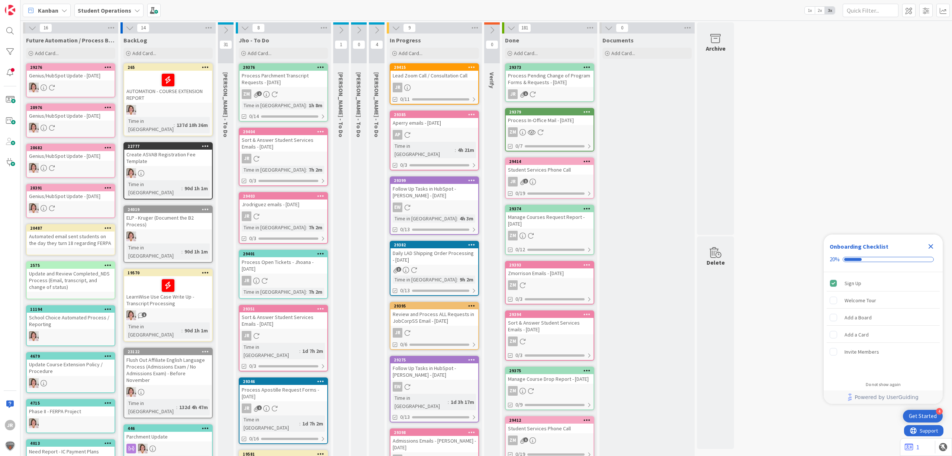
click at [320, 307] on icon at bounding box center [320, 308] width 7 height 5
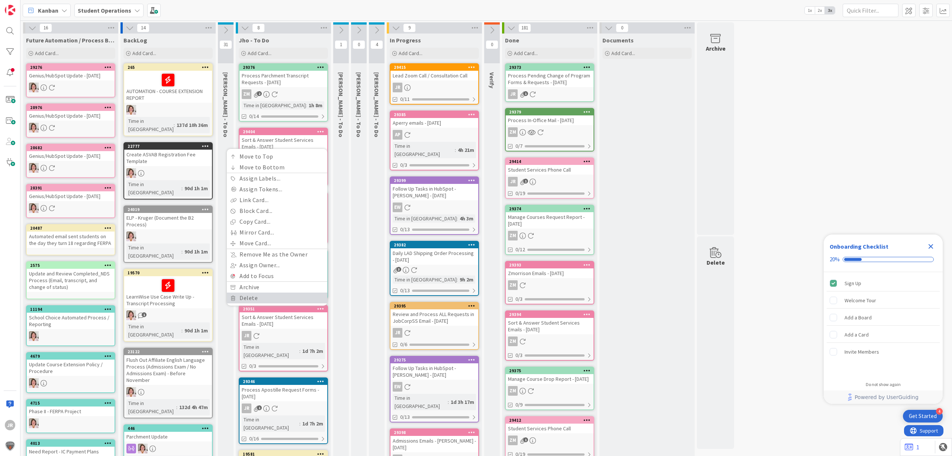
click at [267, 296] on link "Delete" at bounding box center [277, 297] width 100 height 11
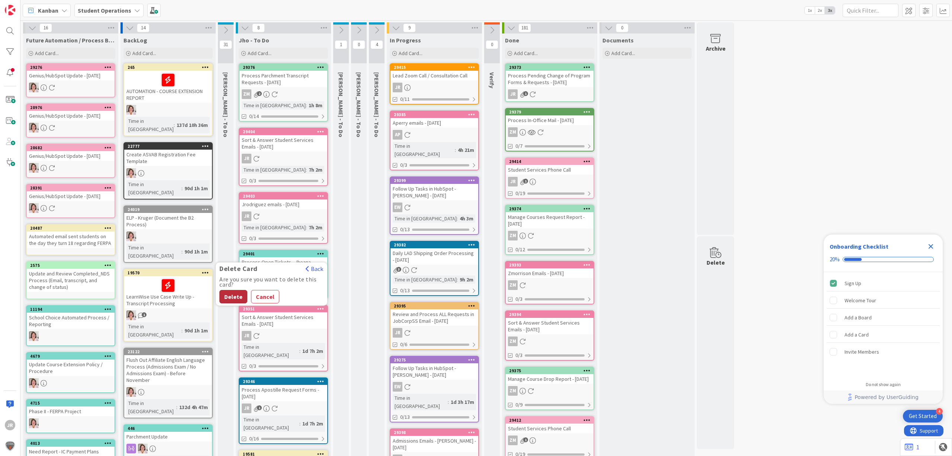
click at [236, 295] on button "Delete" at bounding box center [233, 296] width 28 height 13
